Goal: Information Seeking & Learning: Compare options

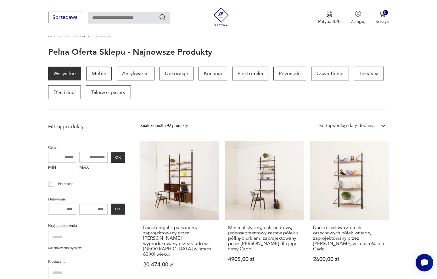
scroll to position [56, 0]
click at [173, 198] on link "Duński regał z palisandru, zaprojektowany przez [PERSON_NAME] wyprodukowany prz…" at bounding box center [179, 210] width 79 height 138
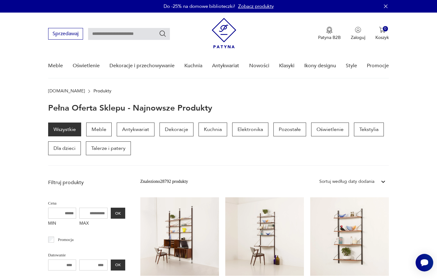
click at [226, 36] on img at bounding box center [224, 33] width 25 height 30
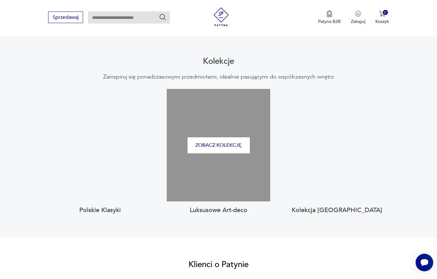
scroll to position [563, 0]
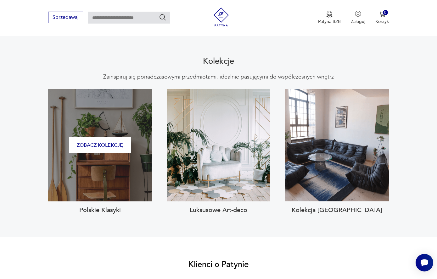
click at [152, 125] on div "Zobacz kolekcję" at bounding box center [100, 145] width 104 height 113
click at [131, 137] on button "Zobacz kolekcję" at bounding box center [100, 145] width 62 height 16
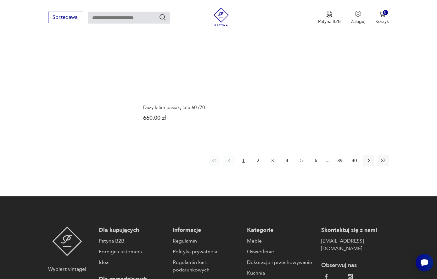
scroll to position [789, 0]
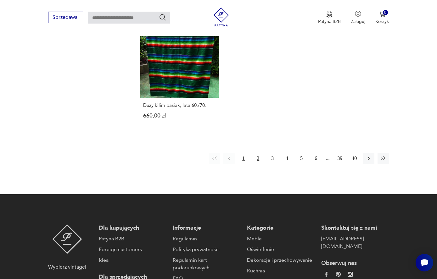
click at [258, 164] on button "2" at bounding box center [257, 158] width 11 height 11
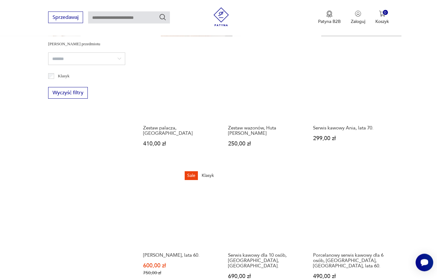
scroll to position [352, 0]
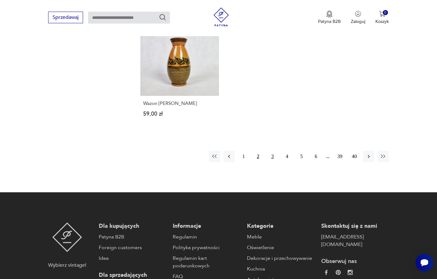
click at [271, 162] on button "3" at bounding box center [272, 156] width 11 height 11
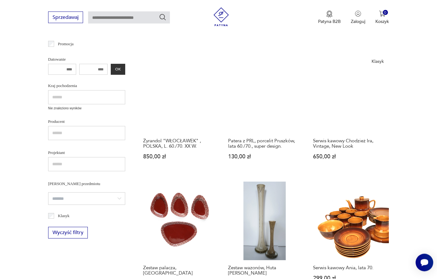
scroll to position [24, 0]
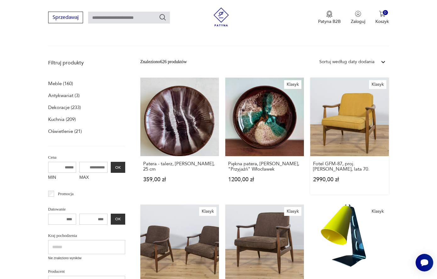
click at [357, 127] on link "Klasyk Fotel GFM-87, proj. [PERSON_NAME], lata 70. 2990,00 zł" at bounding box center [349, 136] width 79 height 117
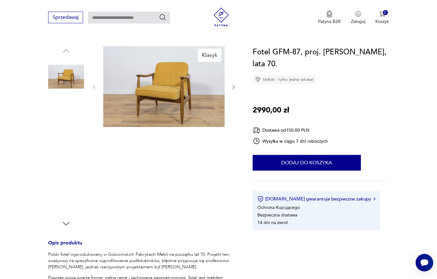
scroll to position [58, 0]
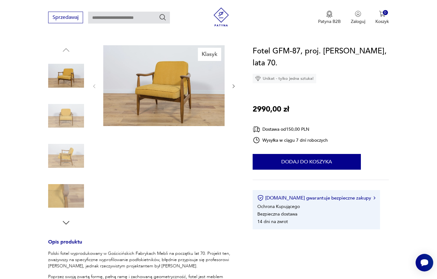
click at [196, 109] on img at bounding box center [163, 85] width 121 height 81
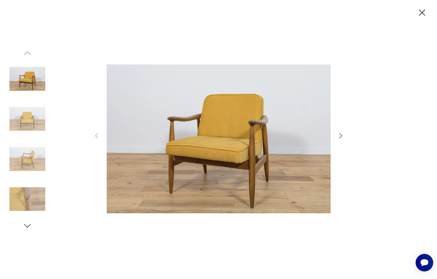
click at [340, 139] on icon "button" at bounding box center [341, 136] width 8 height 8
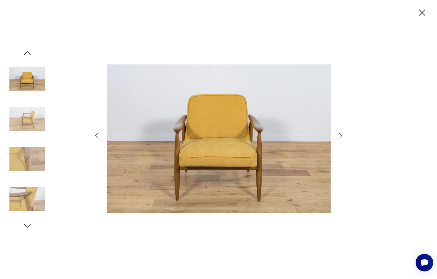
click at [344, 139] on icon "button" at bounding box center [341, 136] width 8 height 8
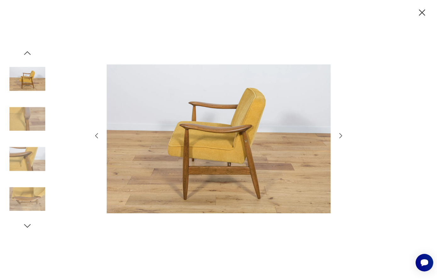
click at [348, 144] on div at bounding box center [218, 139] width 437 height 279
click at [334, 139] on div at bounding box center [218, 139] width 251 height 224
click at [338, 135] on div at bounding box center [218, 139] width 251 height 224
click at [418, 17] on icon "button" at bounding box center [421, 12] width 11 height 11
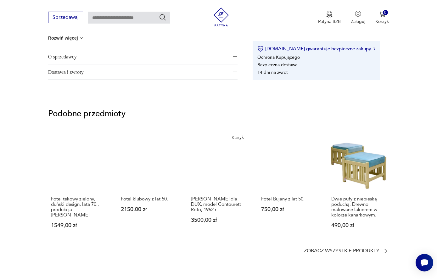
scroll to position [431, 0]
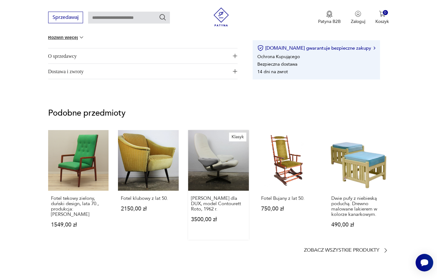
click at [230, 167] on link "Klasyk [PERSON_NAME] dla DUX, model Contourett Roto, 1962 r. 3500,00 zł" at bounding box center [218, 185] width 61 height 110
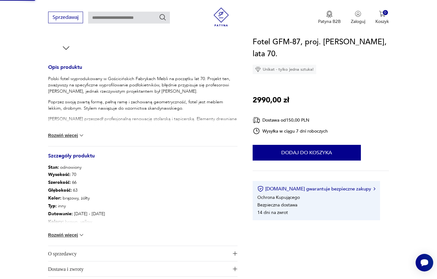
scroll to position [20, 0]
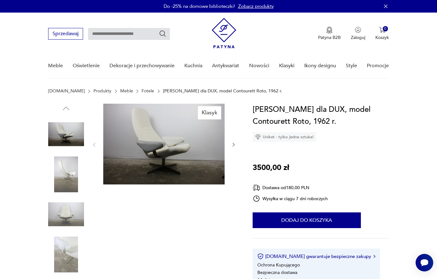
click at [70, 177] on img at bounding box center [66, 175] width 36 height 36
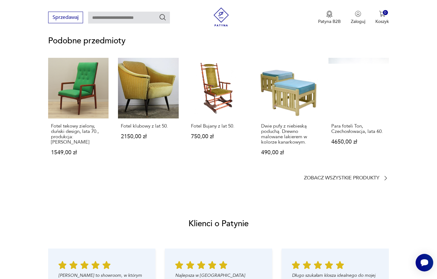
scroll to position [451, 0]
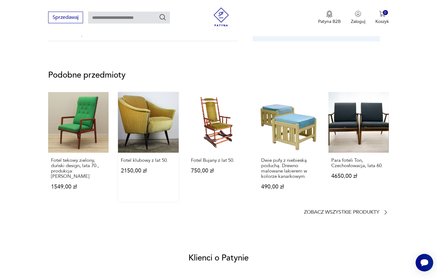
click at [161, 124] on link "Fotel klubowy z lat 50. 2150,00 zł" at bounding box center [148, 147] width 61 height 110
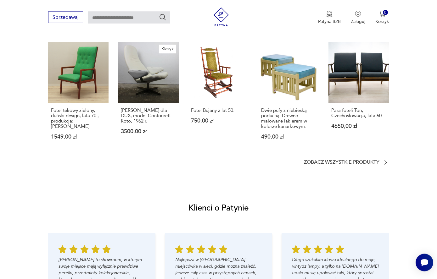
scroll to position [482, 0]
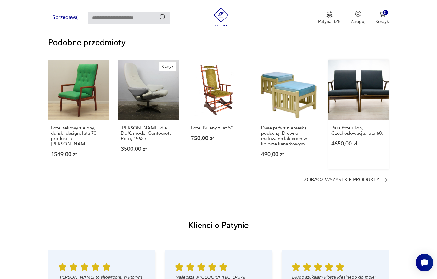
click at [362, 101] on link "Para foteli Ton, Czechosłowacja, lata 60. 4650,00 zł" at bounding box center [358, 115] width 61 height 110
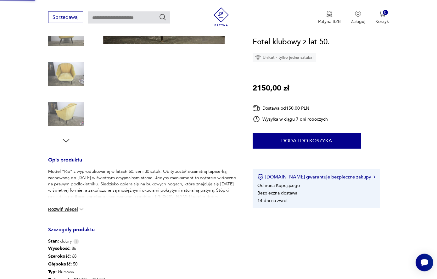
scroll to position [4, 0]
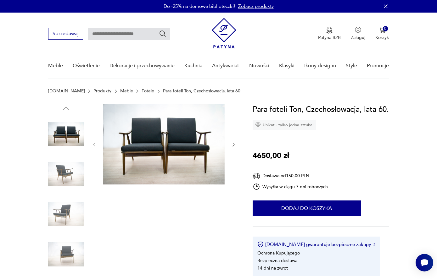
click at [64, 176] on img at bounding box center [66, 175] width 36 height 36
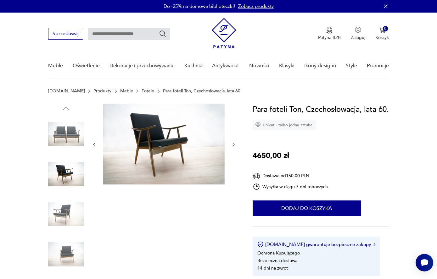
click at [198, 163] on img at bounding box center [163, 144] width 121 height 81
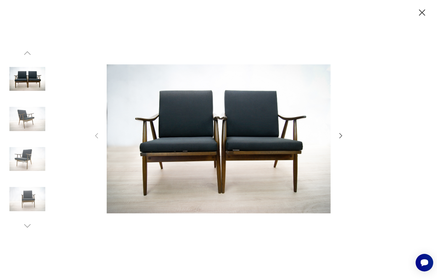
click at [341, 140] on icon "button" at bounding box center [341, 136] width 8 height 8
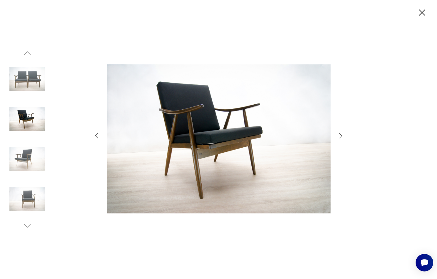
click at [344, 140] on icon "button" at bounding box center [341, 136] width 8 height 8
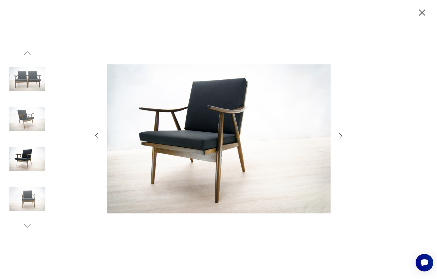
click at [342, 140] on icon "button" at bounding box center [341, 136] width 8 height 8
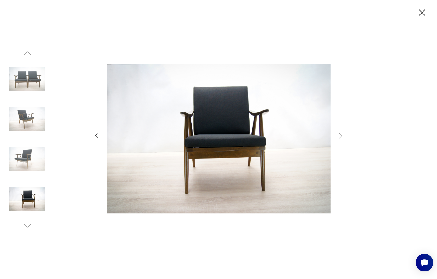
click at [345, 141] on div at bounding box center [218, 139] width 437 height 279
click at [345, 138] on div at bounding box center [218, 139] width 437 height 279
click at [426, 14] on icon "button" at bounding box center [421, 12] width 11 height 11
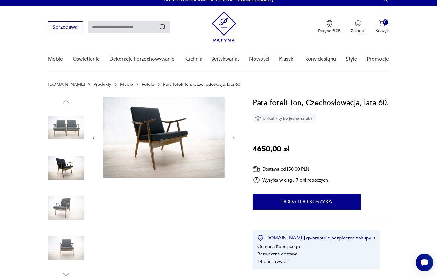
scroll to position [7, 0]
click at [141, 84] on link "Fotele" at bounding box center [147, 84] width 13 height 5
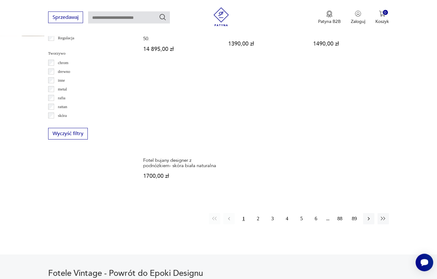
scroll to position [893, 0]
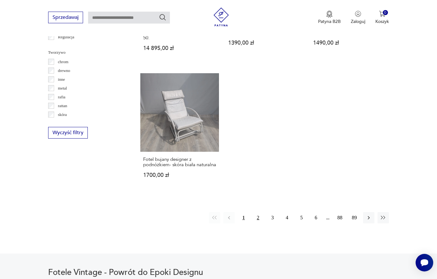
click at [261, 223] on button "2" at bounding box center [257, 217] width 11 height 11
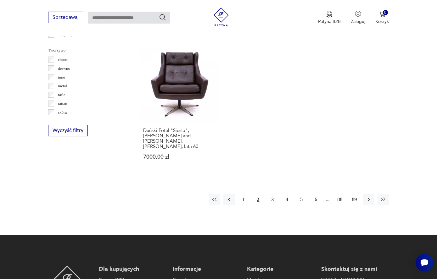
scroll to position [920, 0]
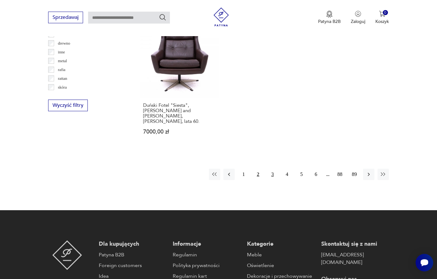
click at [272, 180] on button "3" at bounding box center [272, 174] width 11 height 11
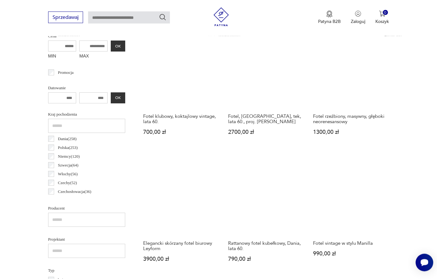
scroll to position [167, 0]
